Goal: Use online tool/utility: Utilize a website feature to perform a specific function

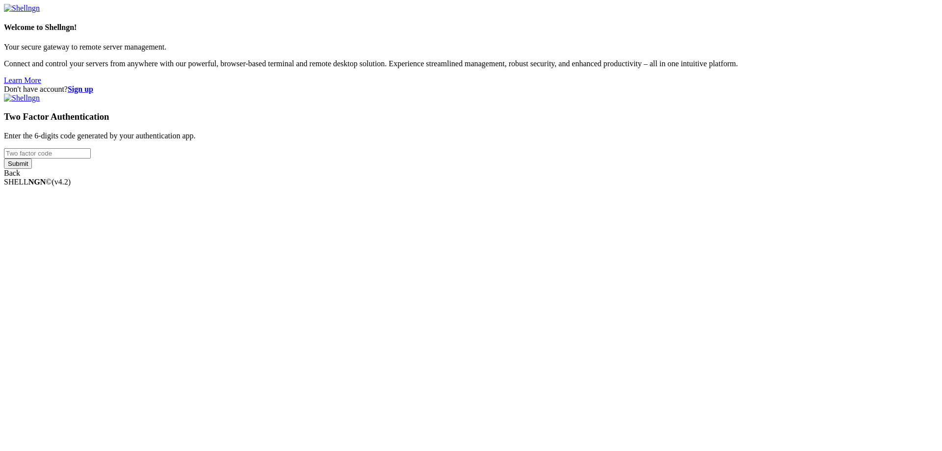
click at [91, 159] on input "number" at bounding box center [47, 153] width 87 height 10
type input "865525"
click at [4, 159] on input "Submit" at bounding box center [18, 164] width 28 height 10
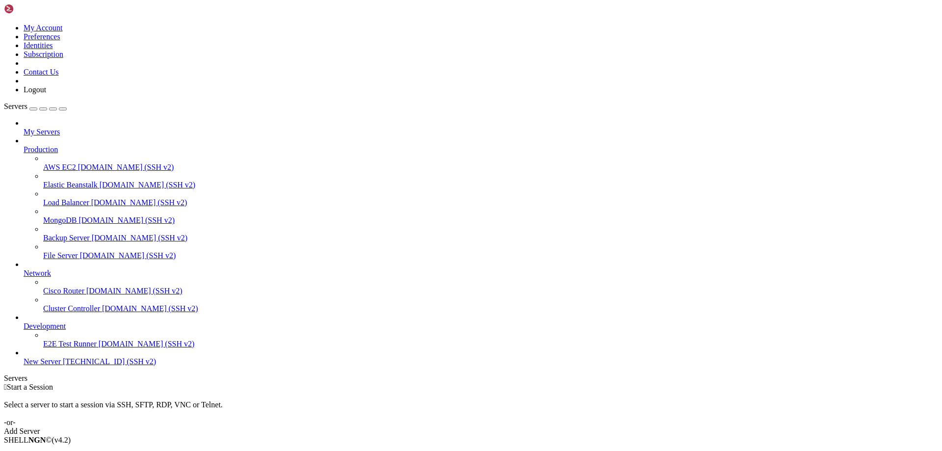
click at [63, 366] on span "[TECHNICAL_ID] (SSH v2)" at bounding box center [109, 361] width 93 height 8
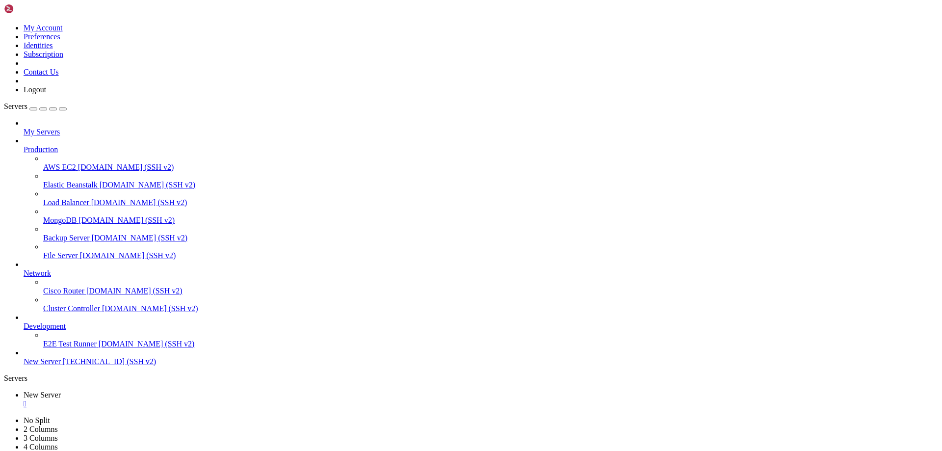
click at [184, 400] on div "" at bounding box center [481, 404] width 915 height 9
click at [4, 24] on icon at bounding box center [4, 24] width 0 height 0
click at [46, 94] on link "Logout" at bounding box center [35, 89] width 23 height 8
